Goal: Information Seeking & Learning: Learn about a topic

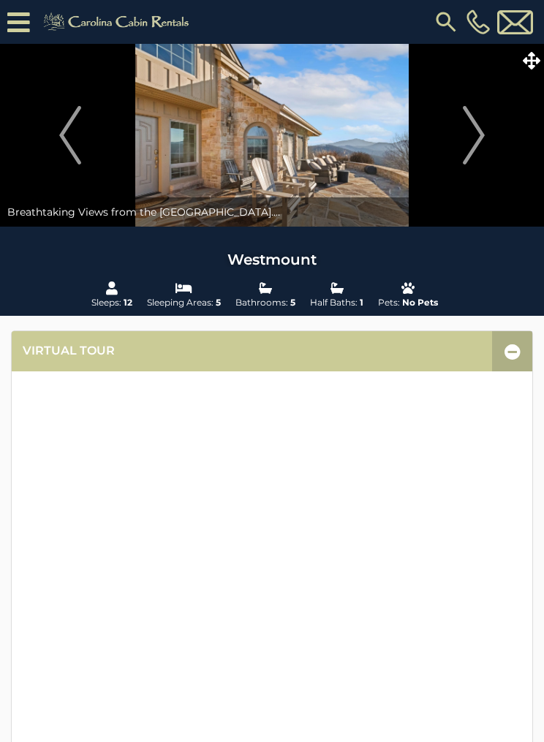
click at [534, 59] on icon at bounding box center [532, 61] width 18 height 18
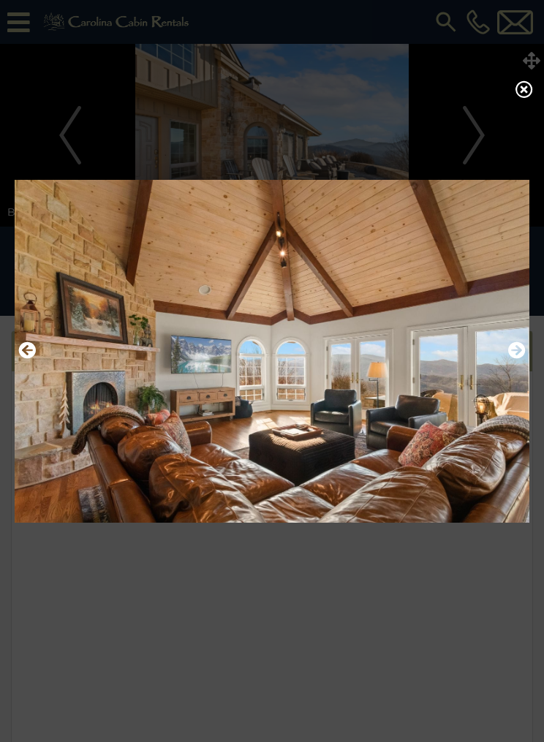
click at [517, 359] on icon "Next" at bounding box center [517, 351] width 18 height 18
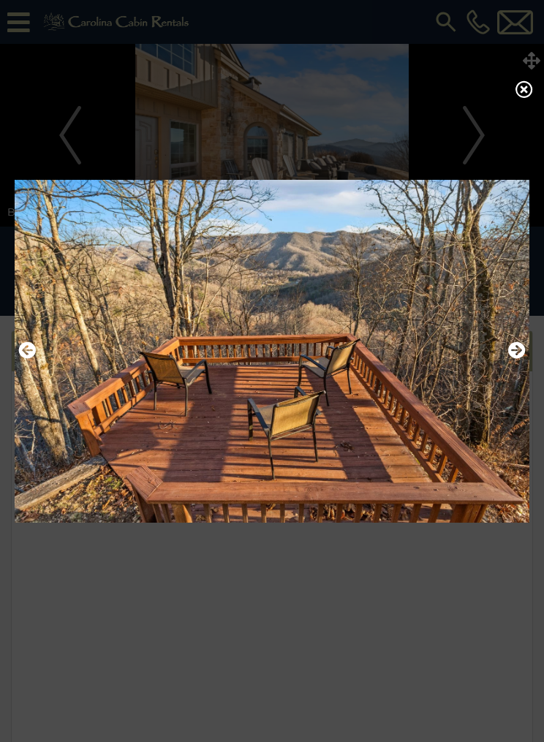
click at [515, 359] on icon "Next" at bounding box center [517, 351] width 18 height 18
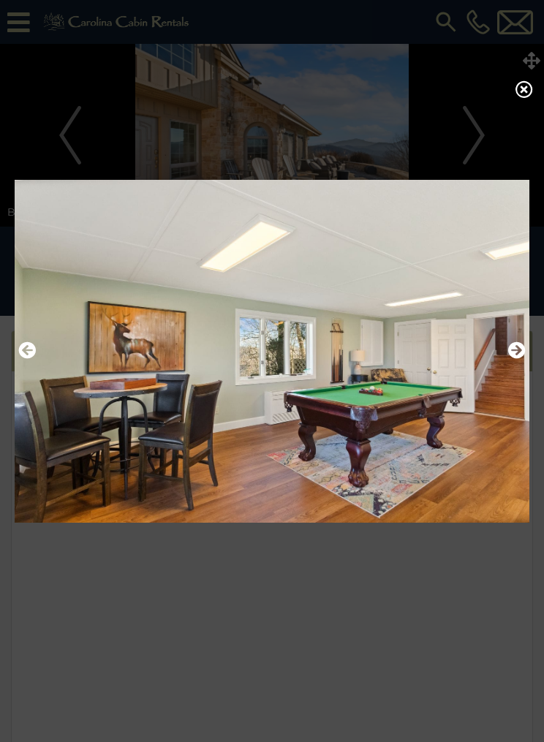
click at [519, 363] on button "Next" at bounding box center [517, 351] width 18 height 25
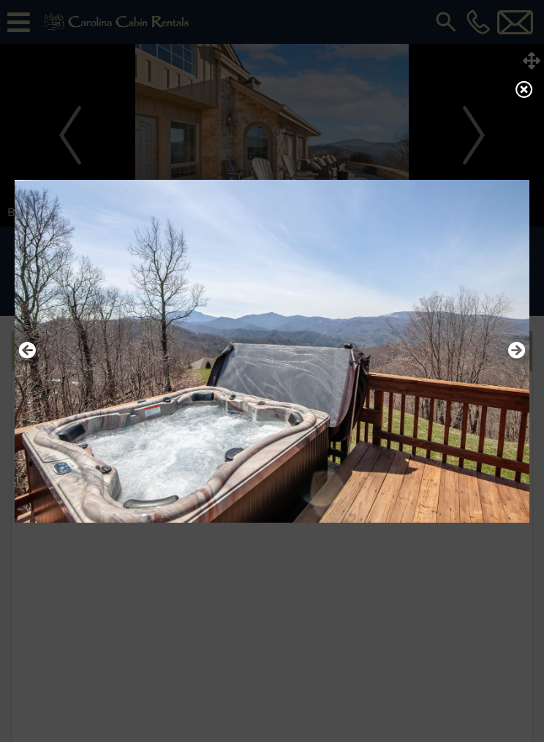
click at [516, 359] on icon "Next" at bounding box center [517, 351] width 18 height 18
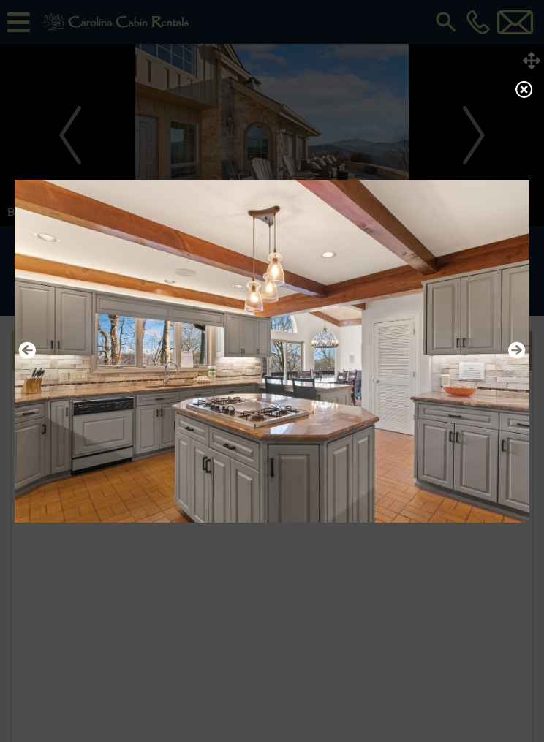
click at [518, 359] on icon "Next" at bounding box center [517, 351] width 18 height 18
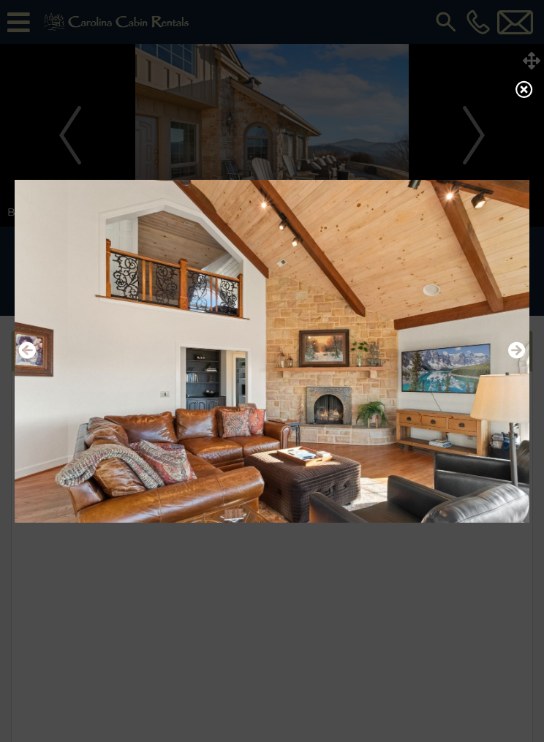
click at [515, 355] on icon "Next" at bounding box center [517, 351] width 18 height 18
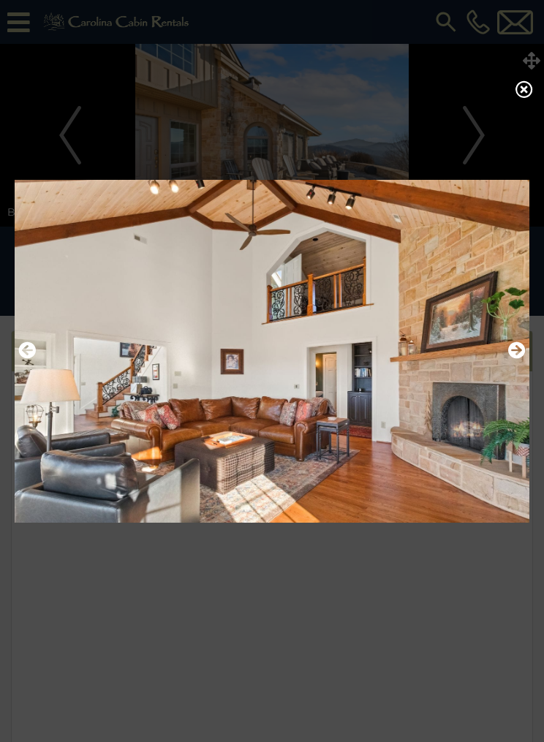
click at [514, 359] on icon "Next" at bounding box center [517, 351] width 18 height 18
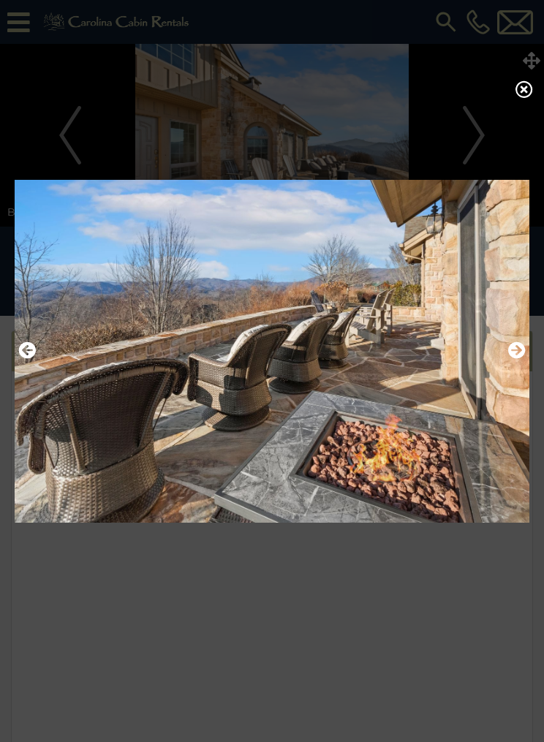
click at [526, 361] on img at bounding box center [272, 351] width 515 height 363
click at [510, 359] on icon "Next" at bounding box center [517, 351] width 18 height 18
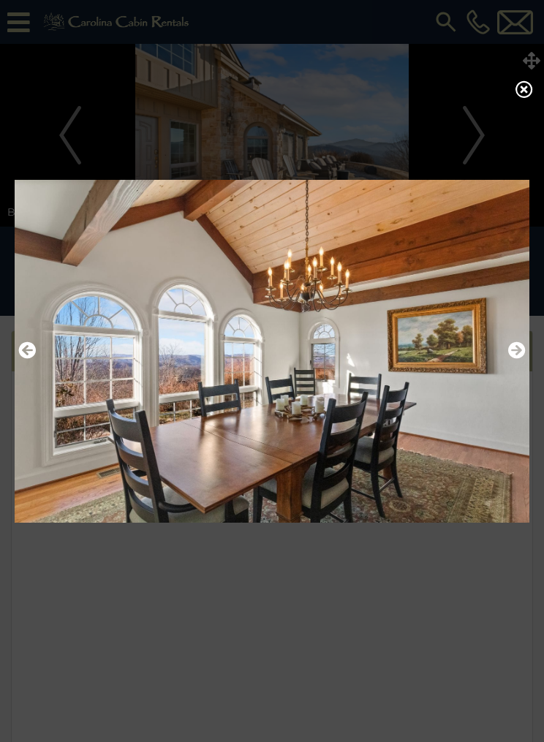
click at [524, 359] on icon "Next" at bounding box center [517, 351] width 18 height 18
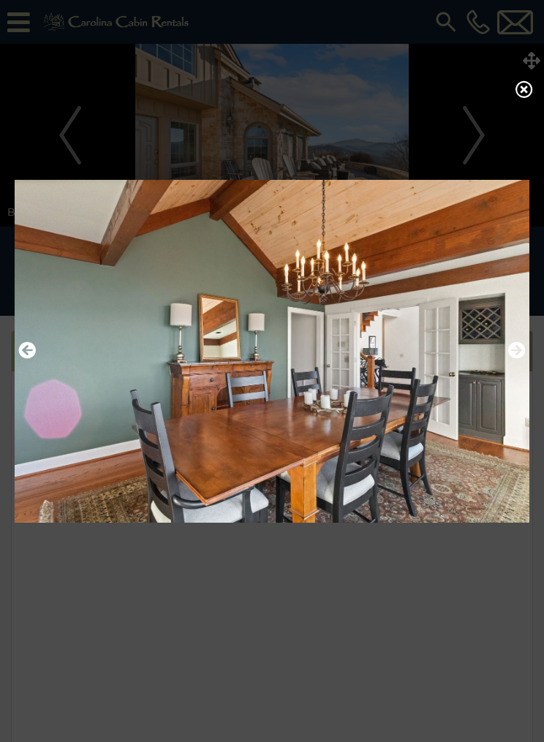
click at [527, 358] on img at bounding box center [272, 351] width 515 height 363
click at [516, 359] on icon "Next" at bounding box center [517, 351] width 18 height 18
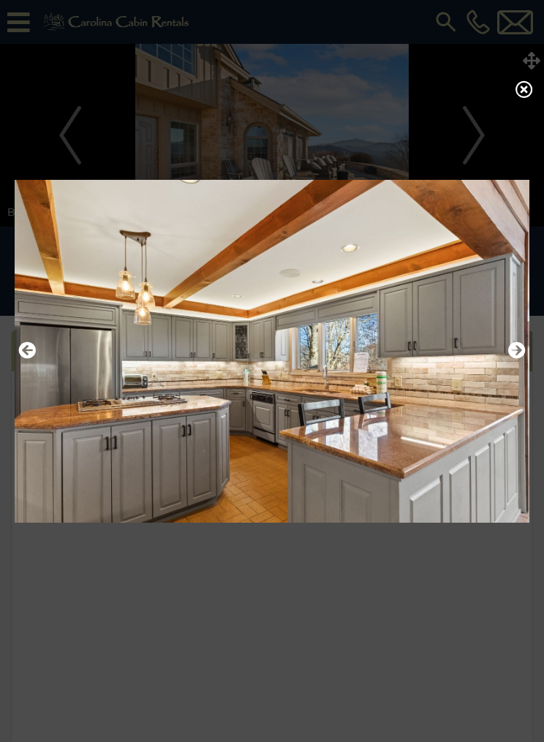
click at [517, 359] on icon "Next" at bounding box center [517, 351] width 18 height 18
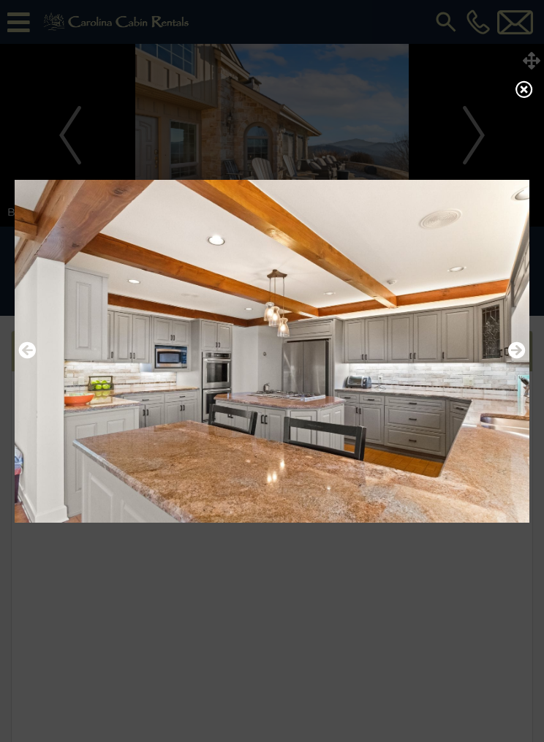
click at [512, 382] on img at bounding box center [272, 351] width 515 height 363
click at [526, 360] on img at bounding box center [272, 351] width 515 height 363
click at [518, 359] on icon "Next" at bounding box center [517, 351] width 18 height 18
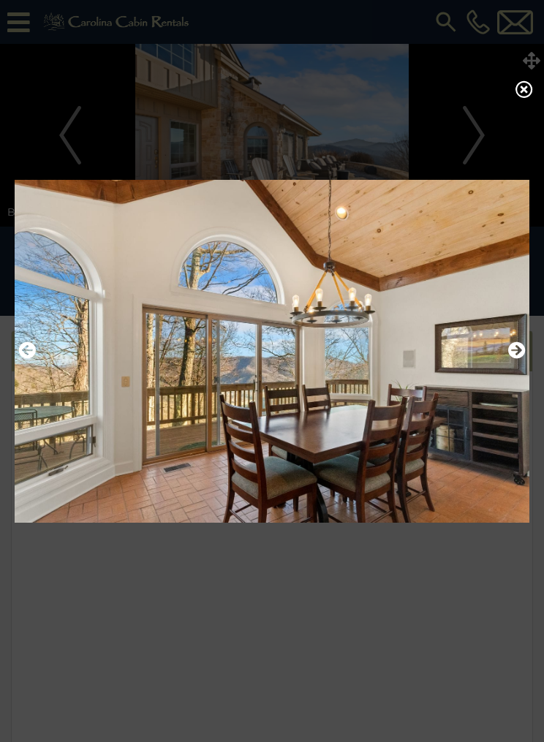
click at [521, 359] on icon "Next" at bounding box center [517, 351] width 18 height 18
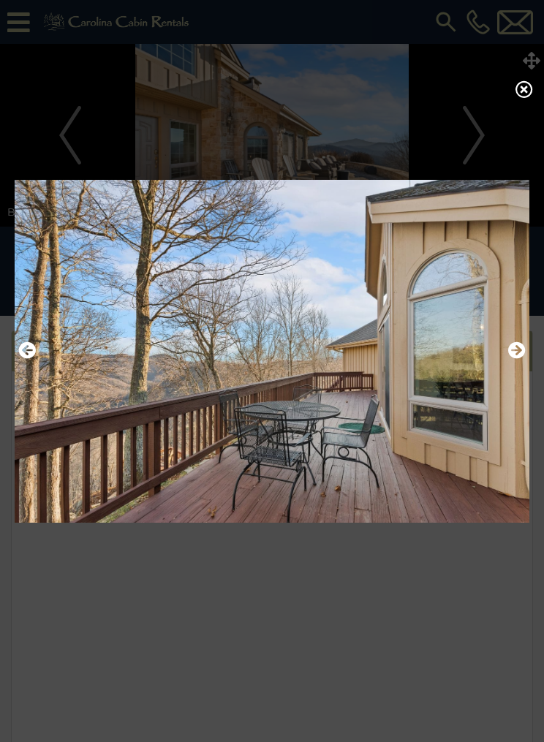
click at [516, 359] on icon "Next" at bounding box center [517, 351] width 18 height 18
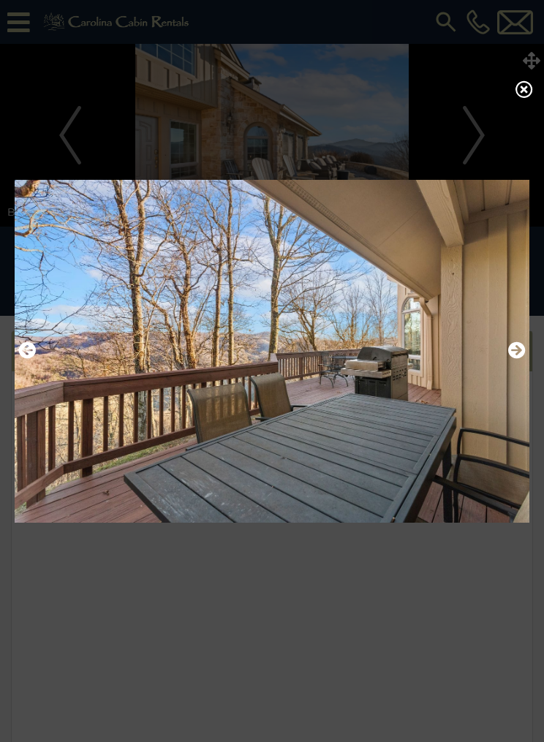
click at [527, 358] on img at bounding box center [272, 351] width 515 height 363
click at [516, 354] on icon "Next" at bounding box center [517, 351] width 18 height 18
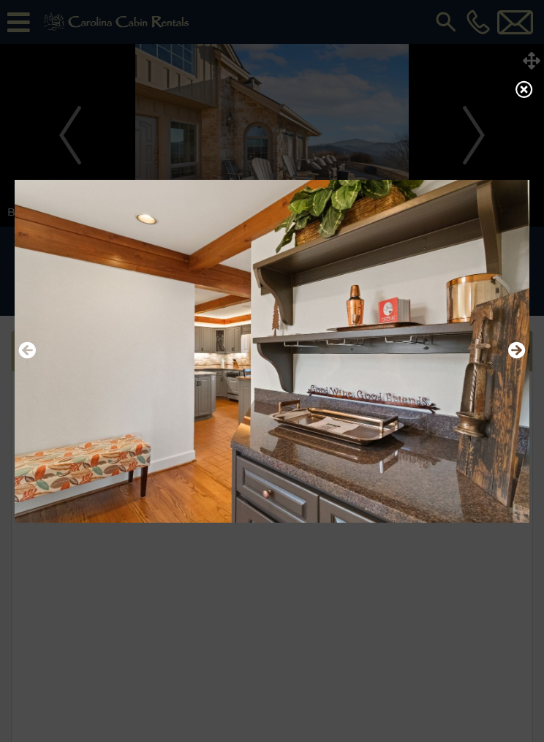
click at [516, 358] on icon "Next" at bounding box center [517, 351] width 18 height 18
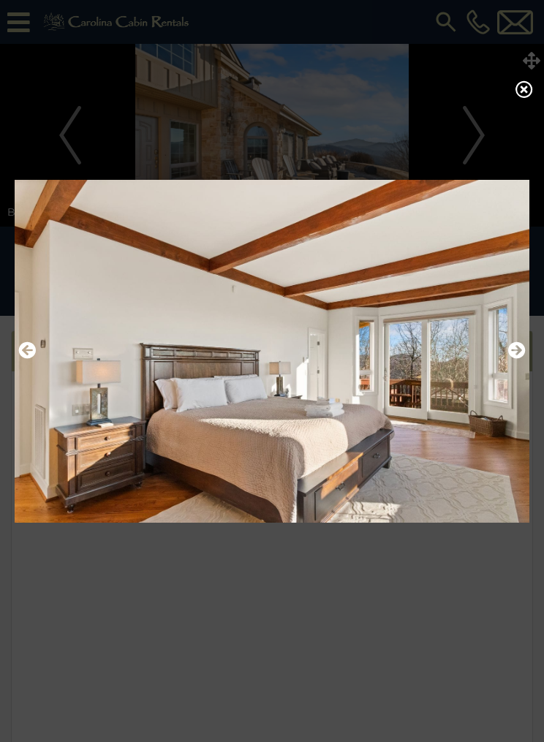
click at [527, 370] on img at bounding box center [272, 351] width 515 height 363
click at [527, 361] on img at bounding box center [272, 351] width 515 height 363
click at [521, 356] on icon "Next" at bounding box center [517, 351] width 18 height 18
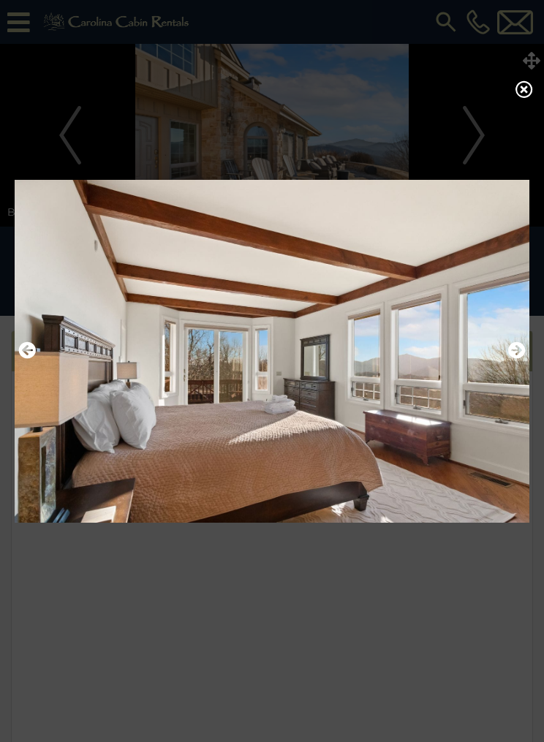
click at [518, 374] on img at bounding box center [272, 351] width 515 height 363
click at [518, 359] on icon "Next" at bounding box center [517, 351] width 18 height 18
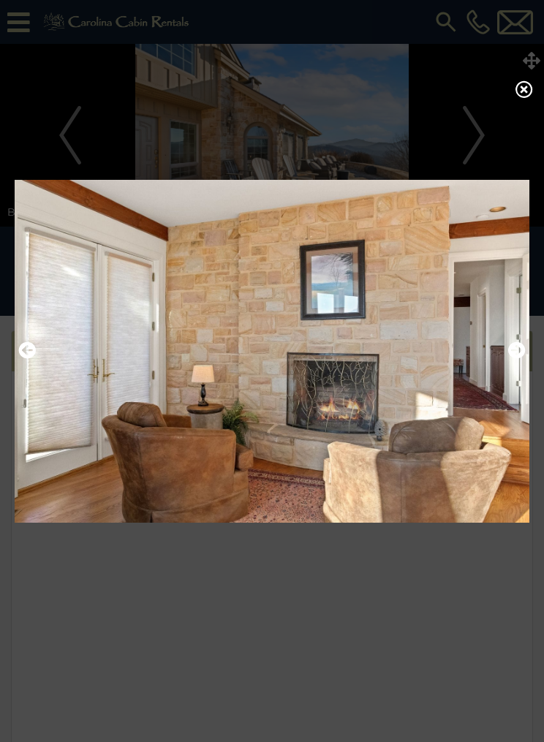
click at [527, 359] on img at bounding box center [272, 351] width 515 height 363
click at [527, 358] on img at bounding box center [272, 351] width 515 height 363
click at [510, 359] on icon "Next" at bounding box center [517, 351] width 18 height 18
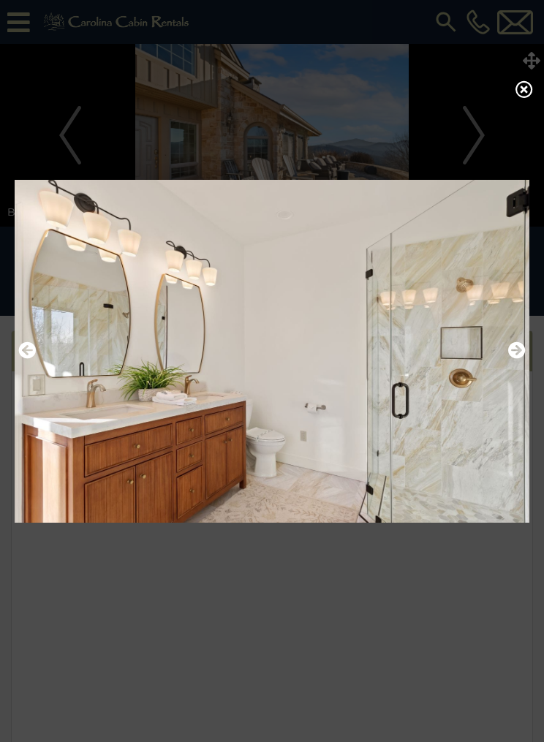
click at [520, 359] on icon "Next" at bounding box center [517, 351] width 18 height 18
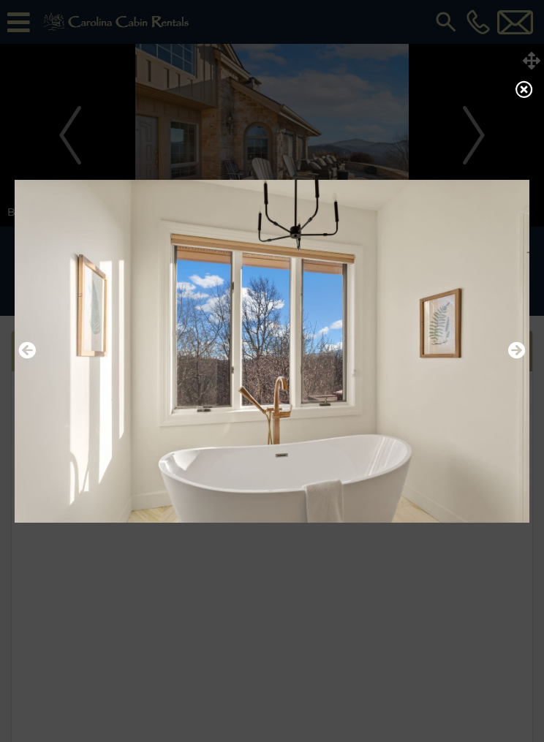
click at [516, 359] on icon "Next" at bounding box center [517, 351] width 18 height 18
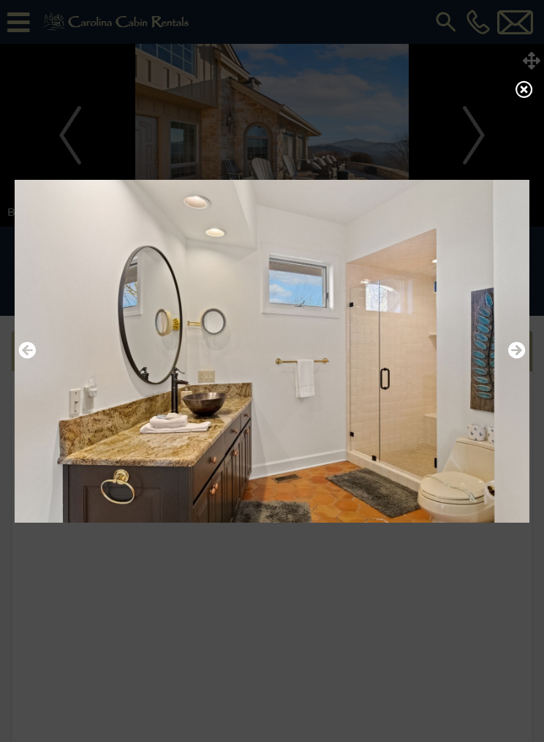
click at [515, 359] on icon "Next" at bounding box center [517, 351] width 18 height 18
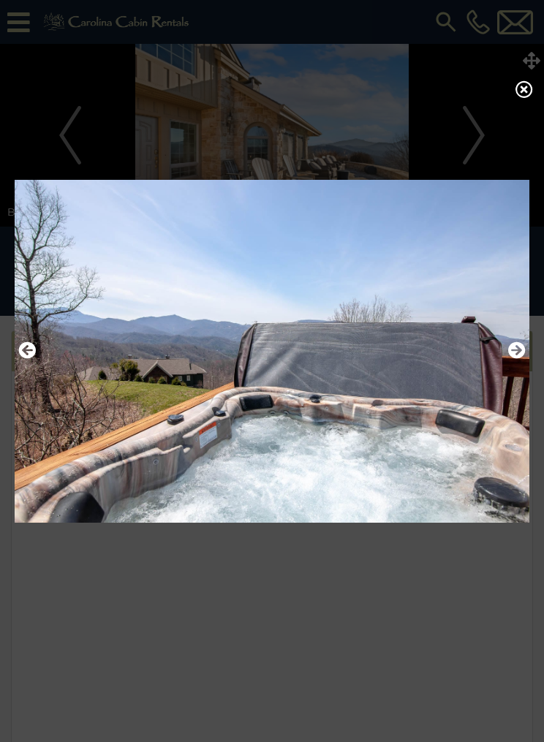
click at [514, 359] on icon "Next" at bounding box center [517, 351] width 18 height 18
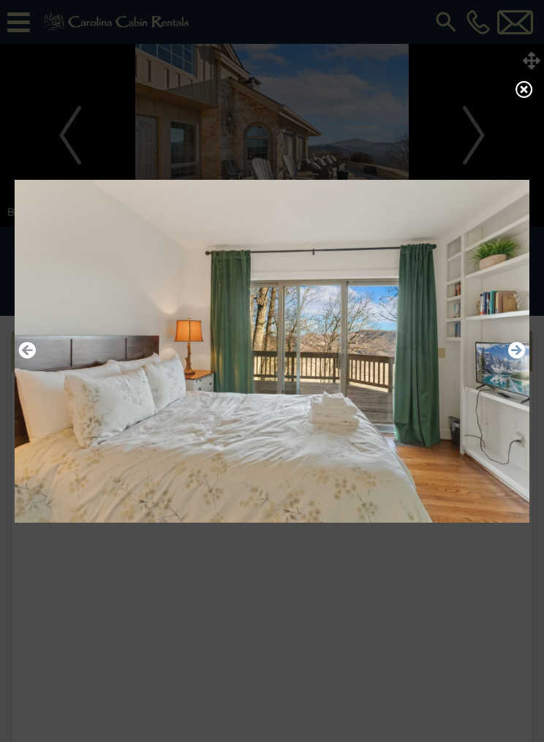
click at [516, 359] on icon "Next" at bounding box center [517, 351] width 18 height 18
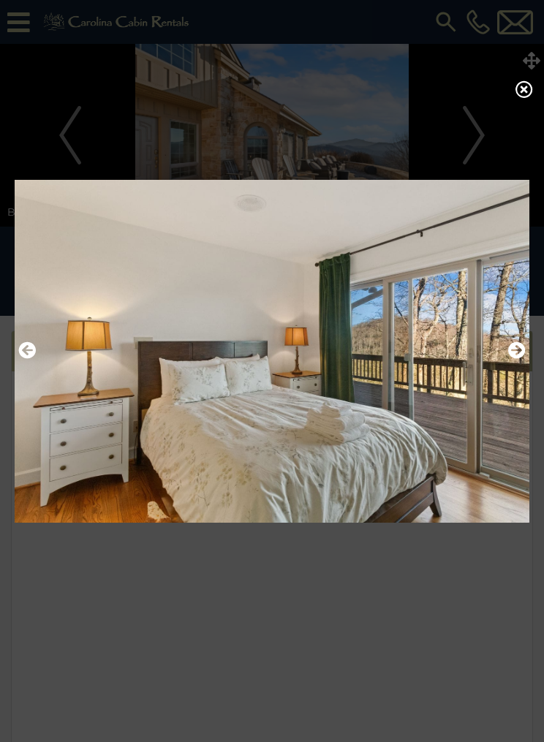
click at [517, 359] on icon "Next" at bounding box center [517, 351] width 18 height 18
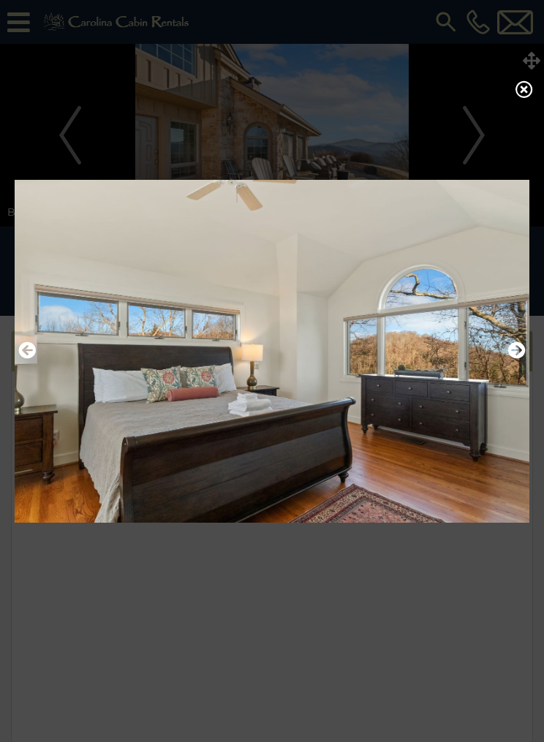
click at [527, 358] on img at bounding box center [272, 351] width 515 height 363
click at [516, 359] on icon "Next" at bounding box center [517, 351] width 18 height 18
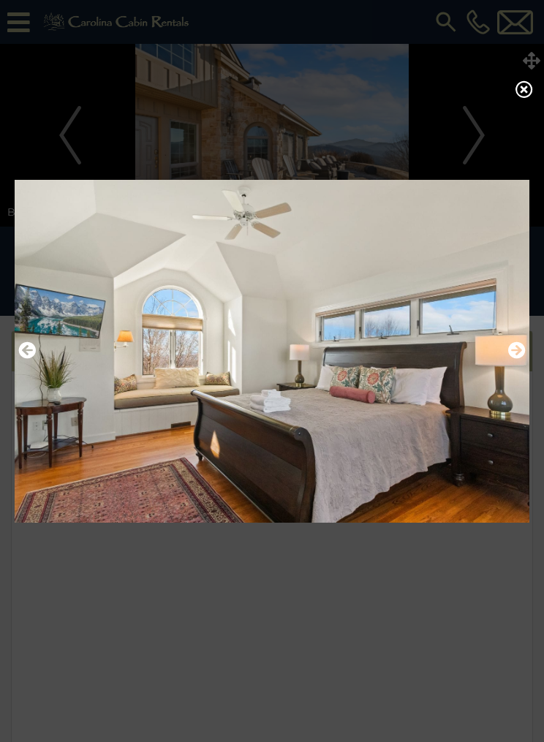
click at [516, 359] on icon "Next" at bounding box center [517, 351] width 18 height 18
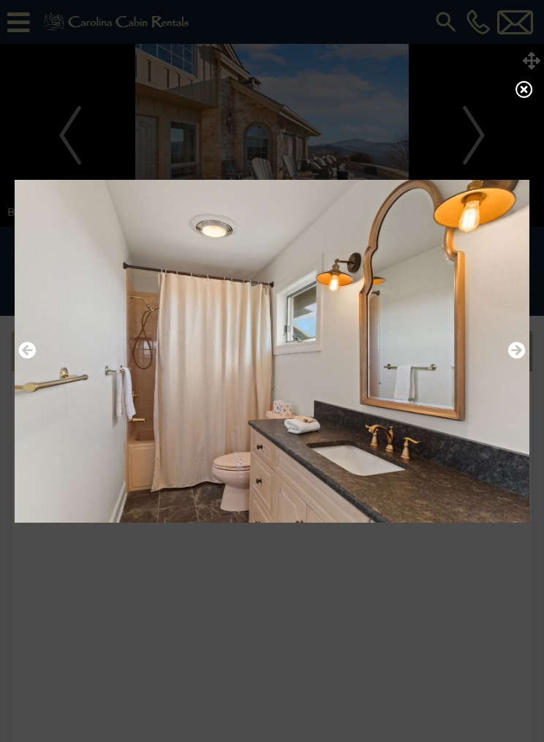
click at [519, 359] on icon "Next" at bounding box center [517, 351] width 18 height 18
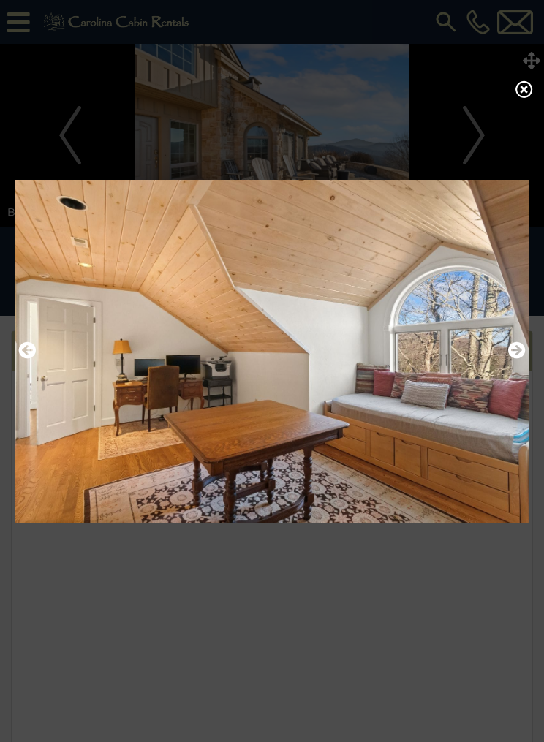
click at [516, 359] on icon "Next" at bounding box center [517, 351] width 18 height 18
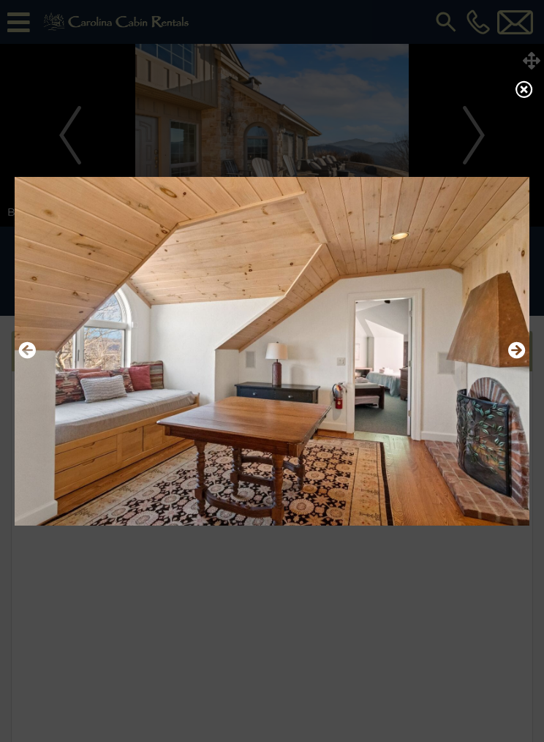
click at [525, 359] on icon "Next" at bounding box center [517, 351] width 18 height 18
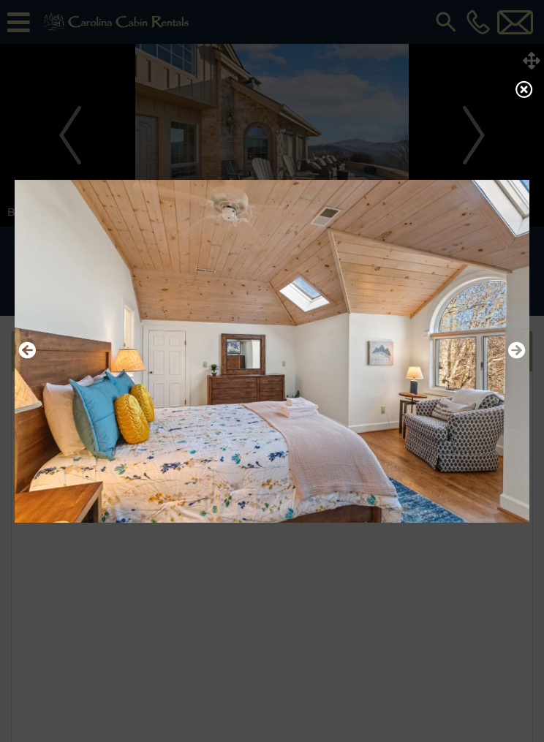
click at [527, 361] on img at bounding box center [272, 351] width 515 height 363
click at [513, 359] on icon "Next" at bounding box center [517, 351] width 18 height 18
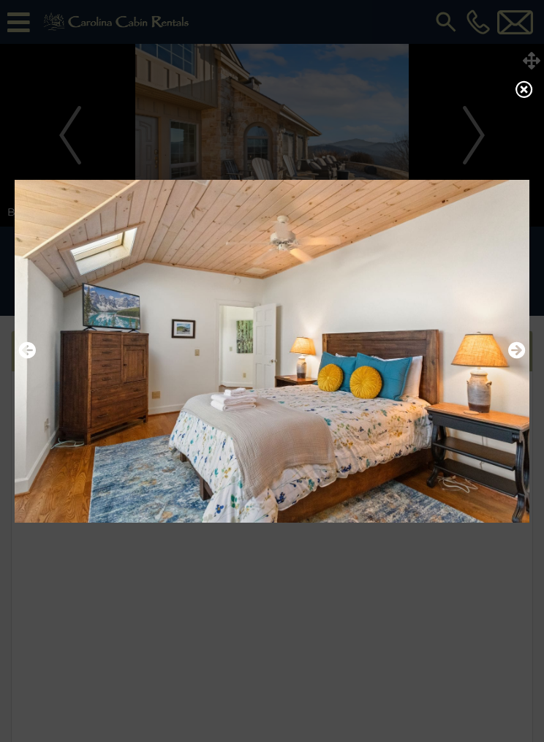
click at [518, 359] on icon "Next" at bounding box center [517, 351] width 18 height 18
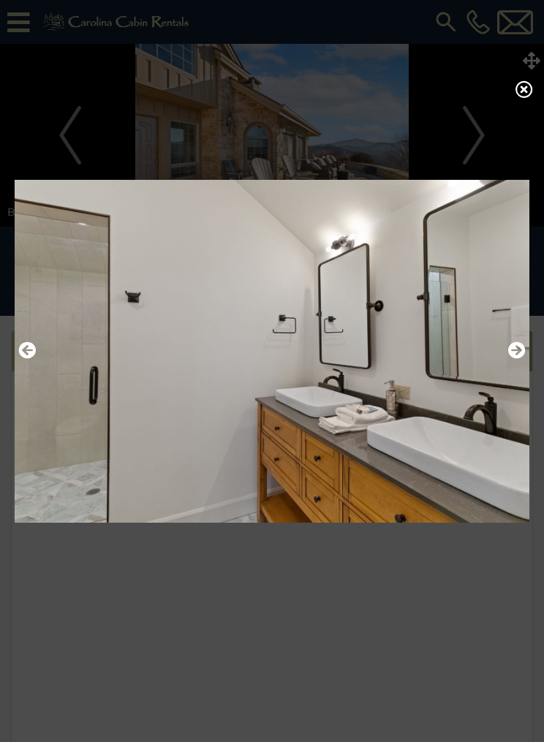
click at [517, 359] on icon "Next" at bounding box center [517, 351] width 18 height 18
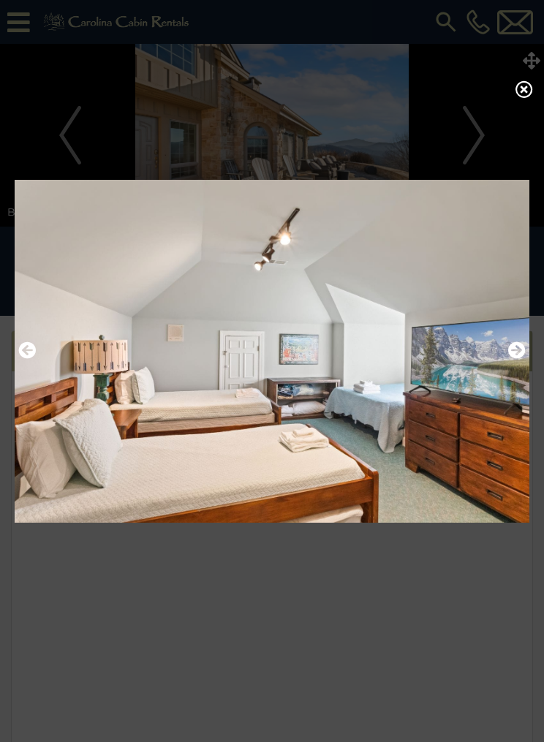
click at [518, 359] on icon "Next" at bounding box center [517, 351] width 18 height 18
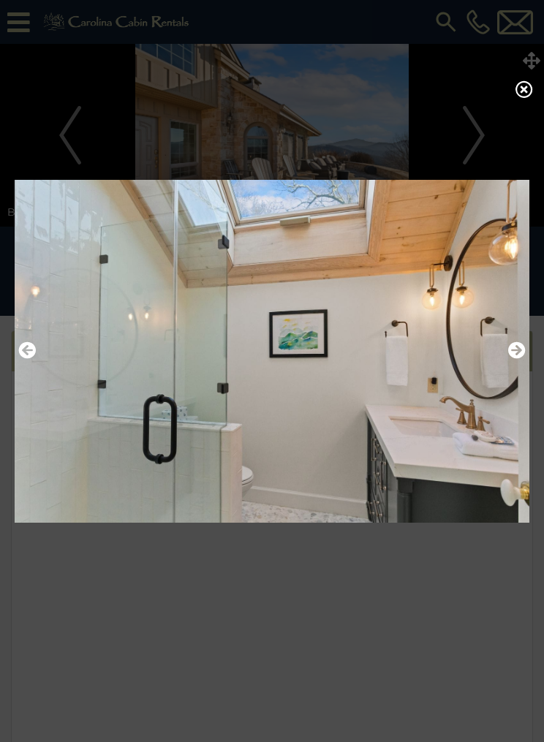
click at [517, 359] on icon "Next" at bounding box center [517, 351] width 18 height 18
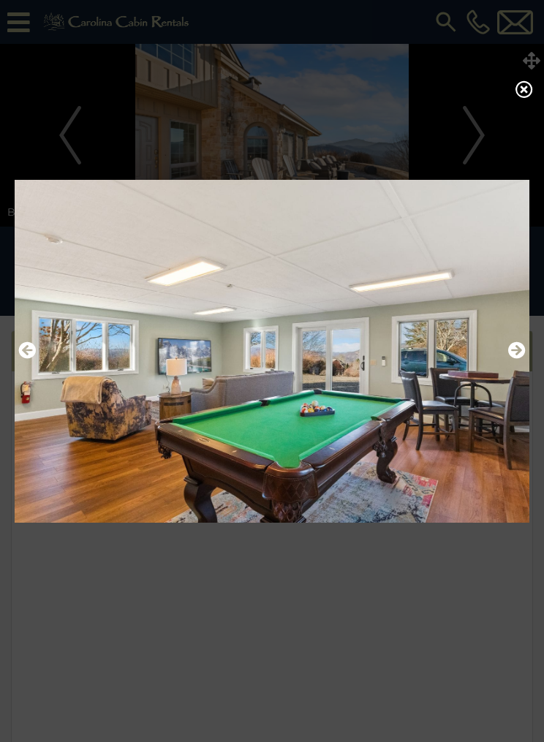
click at [514, 359] on icon "Next" at bounding box center [517, 351] width 18 height 18
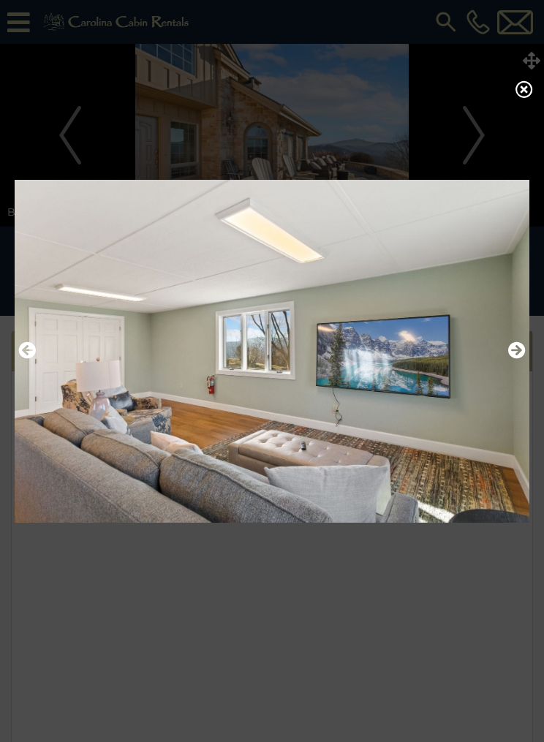
click at [518, 359] on icon "Next" at bounding box center [517, 351] width 18 height 18
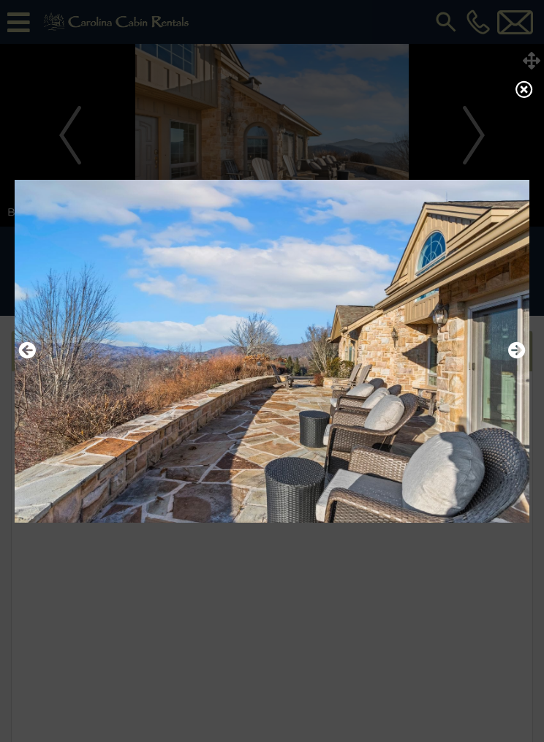
click at [511, 359] on icon "Next" at bounding box center [517, 351] width 18 height 18
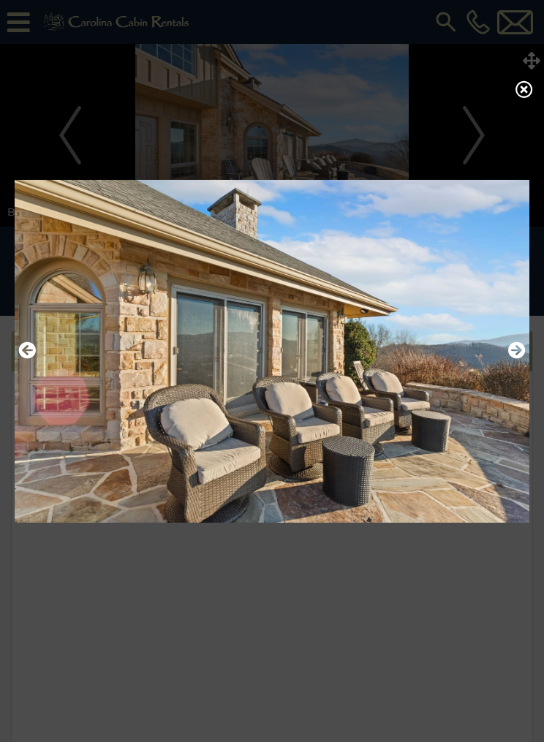
click at [519, 359] on icon "Next" at bounding box center [517, 351] width 18 height 18
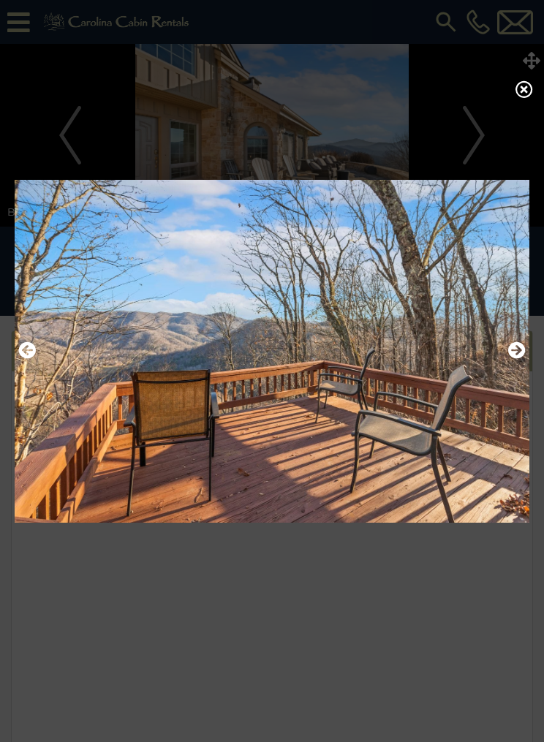
click at [517, 358] on icon "Next" at bounding box center [517, 351] width 18 height 18
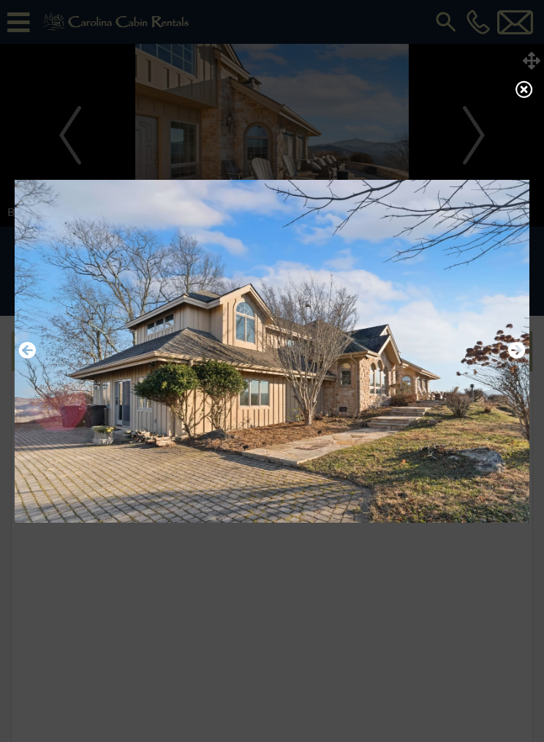
click at [516, 359] on icon "Next" at bounding box center [517, 351] width 18 height 18
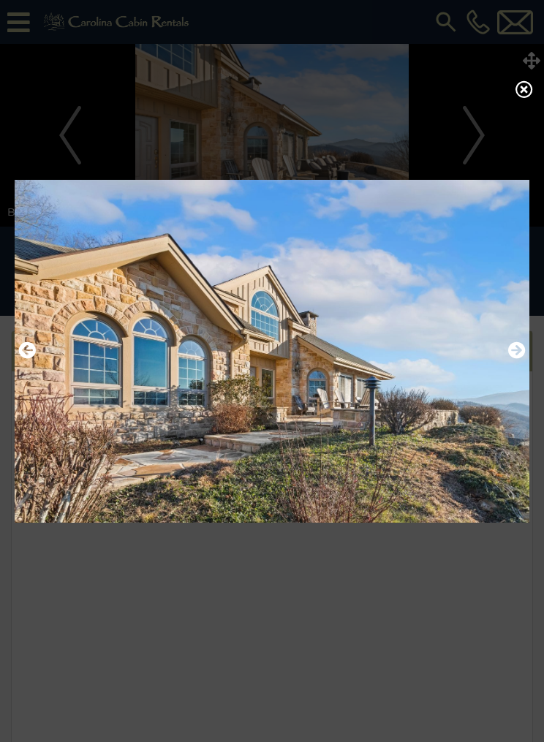
click at [515, 359] on icon "Next" at bounding box center [517, 351] width 18 height 18
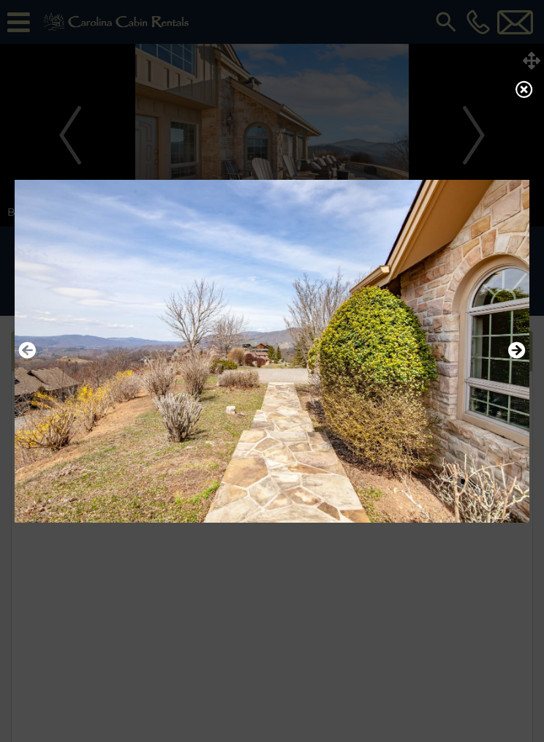
click at [514, 359] on icon "Next" at bounding box center [517, 351] width 18 height 18
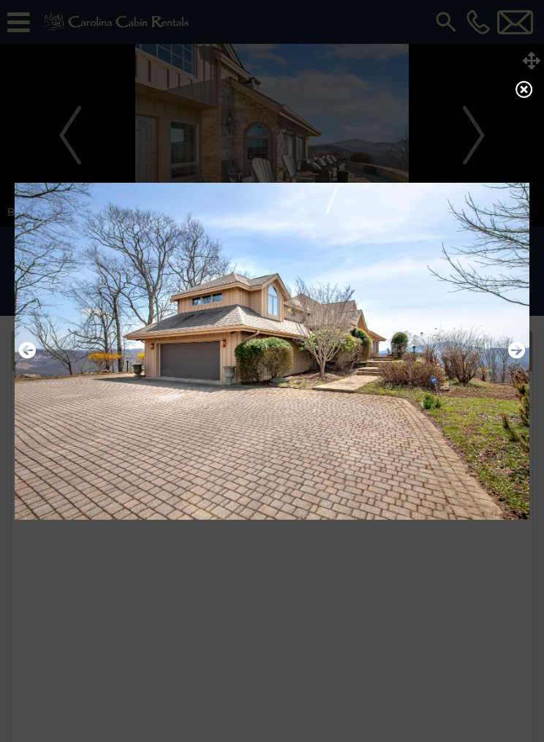
click at [519, 358] on icon "Next" at bounding box center [517, 351] width 18 height 18
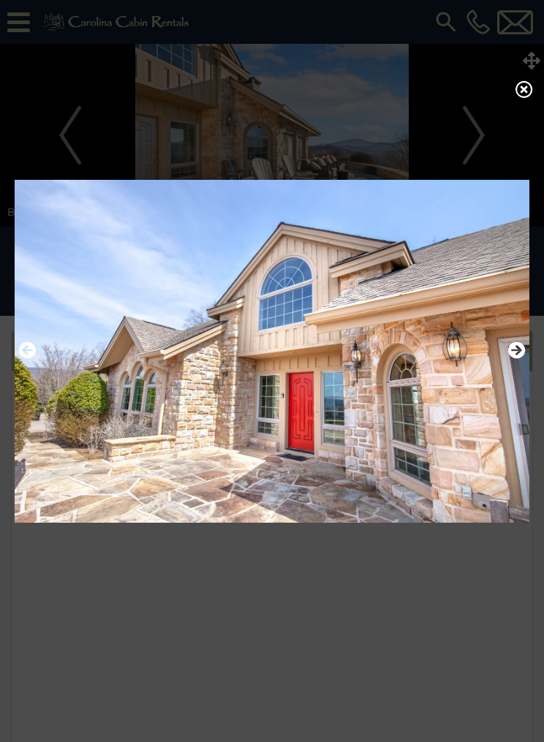
click at [524, 359] on icon "Next" at bounding box center [517, 351] width 18 height 18
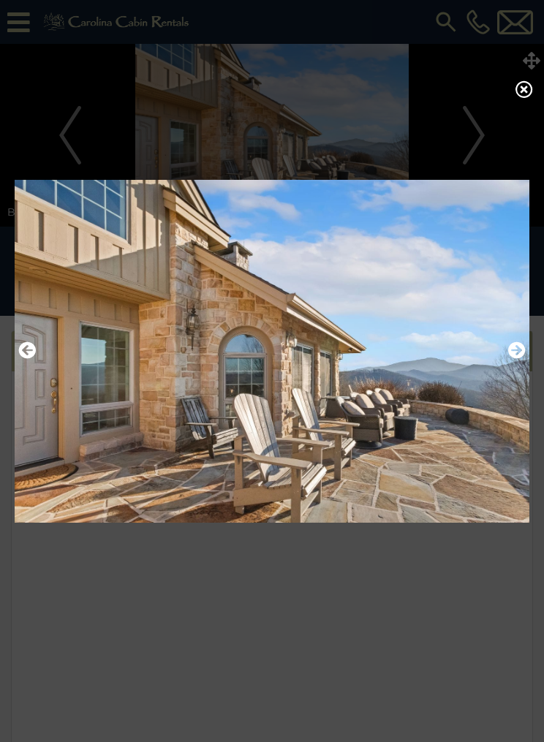
click at [516, 98] on icon at bounding box center [525, 89] width 18 height 18
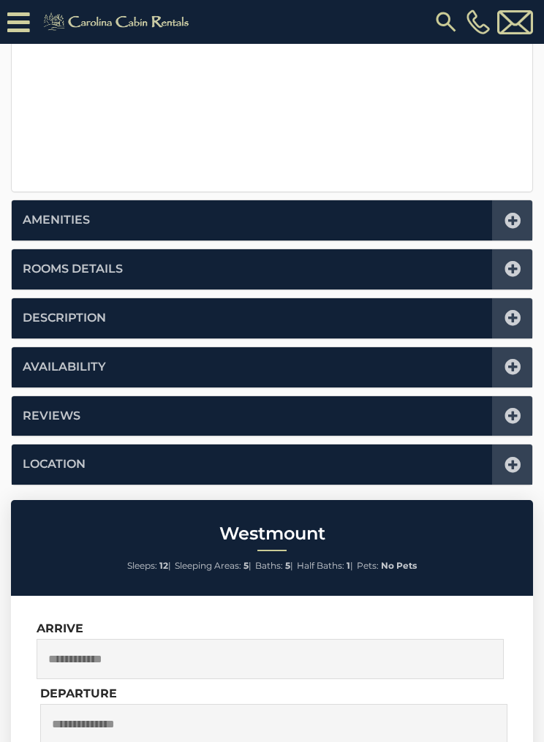
scroll to position [585, 0]
click at [509, 461] on icon at bounding box center [513, 466] width 16 height 16
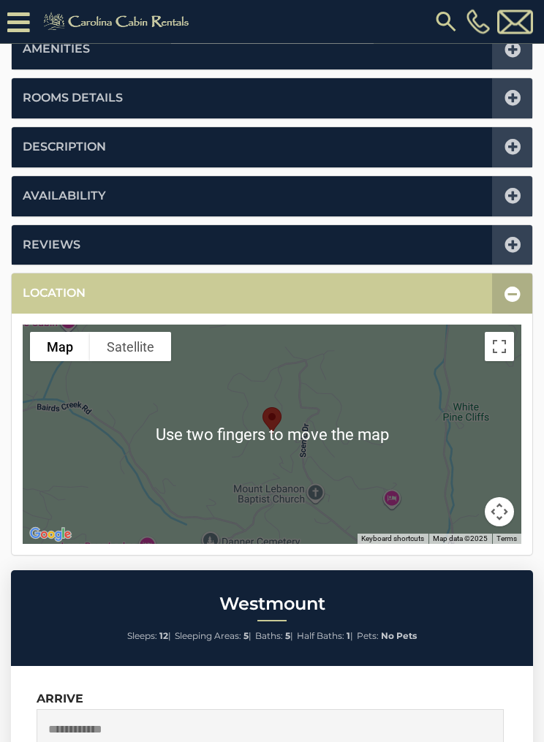
scroll to position [347, 0]
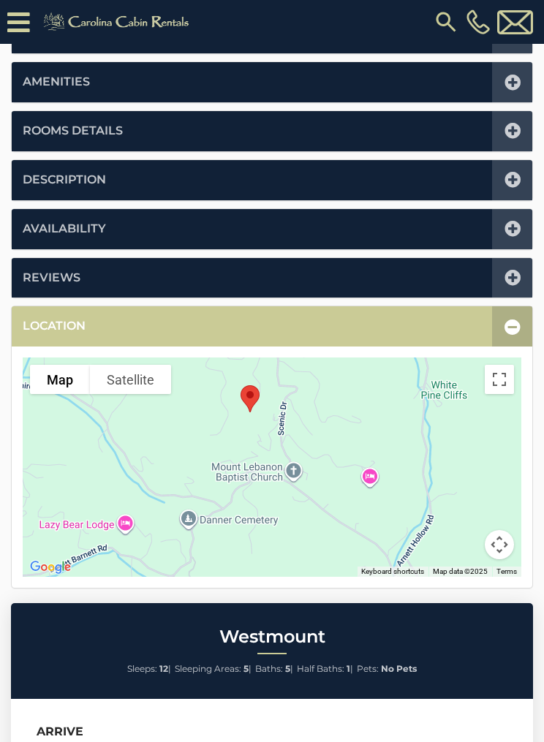
click at [502, 374] on button "Toggle fullscreen view" at bounding box center [499, 379] width 29 height 29
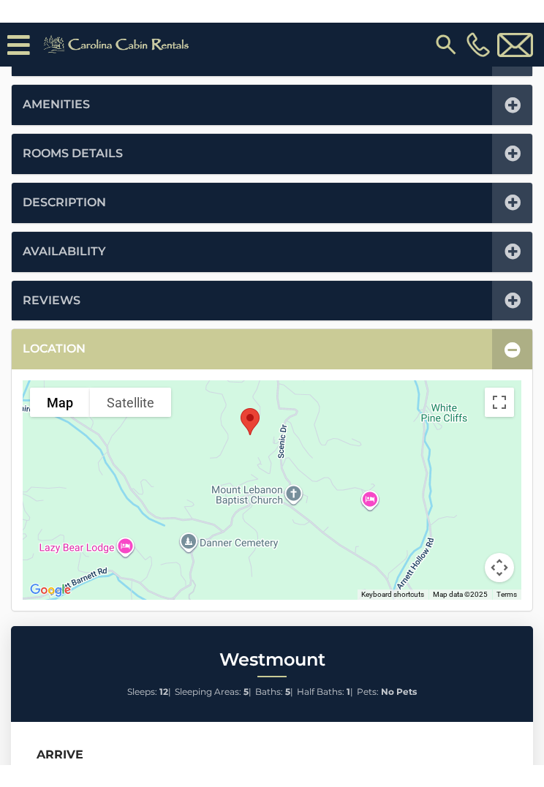
scroll to position [18, 0]
